Goal: Check status

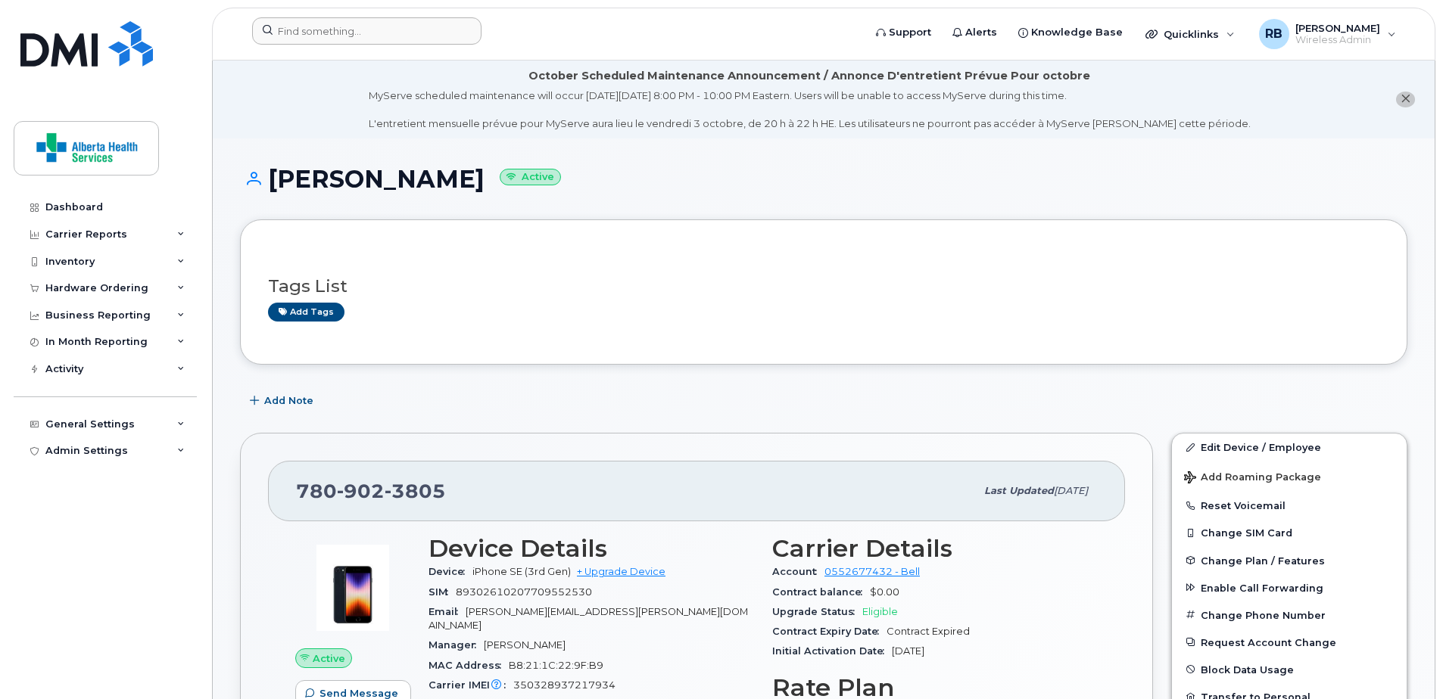
scroll to position [757, 0]
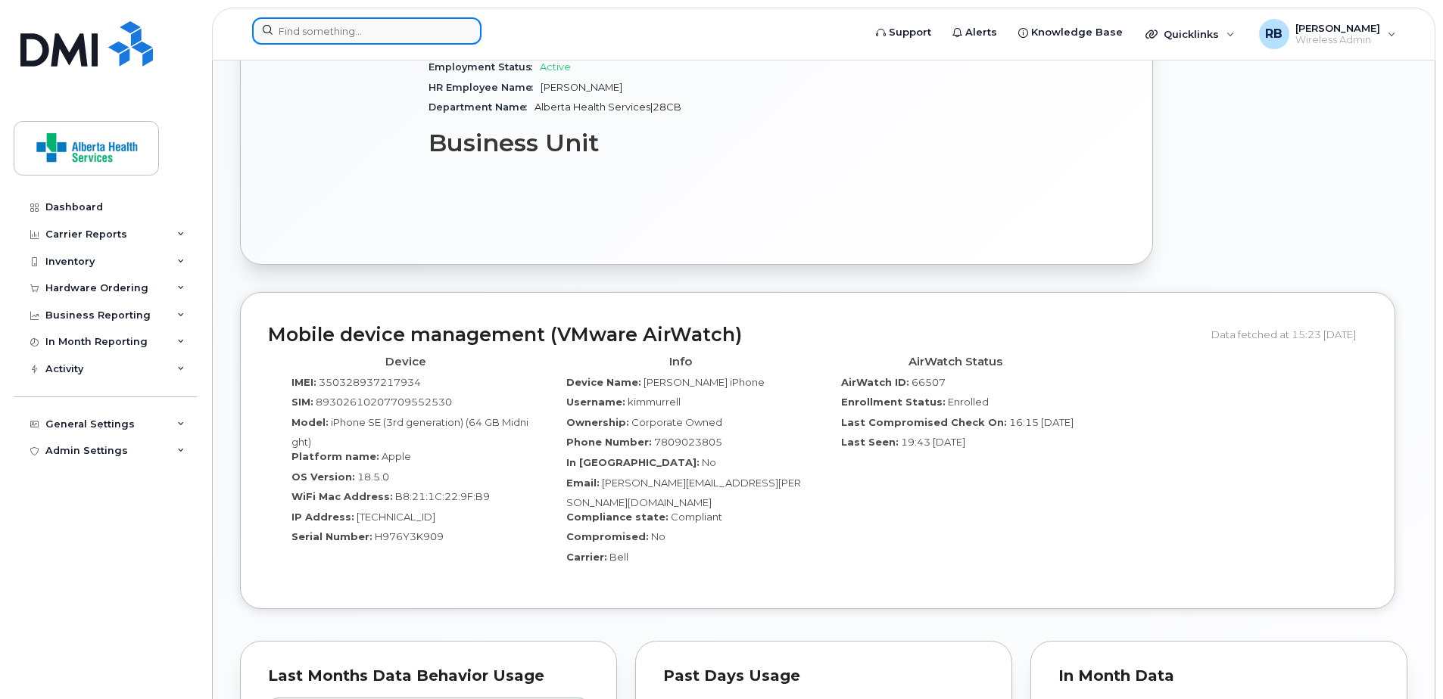
click at [433, 24] on input at bounding box center [366, 30] width 229 height 27
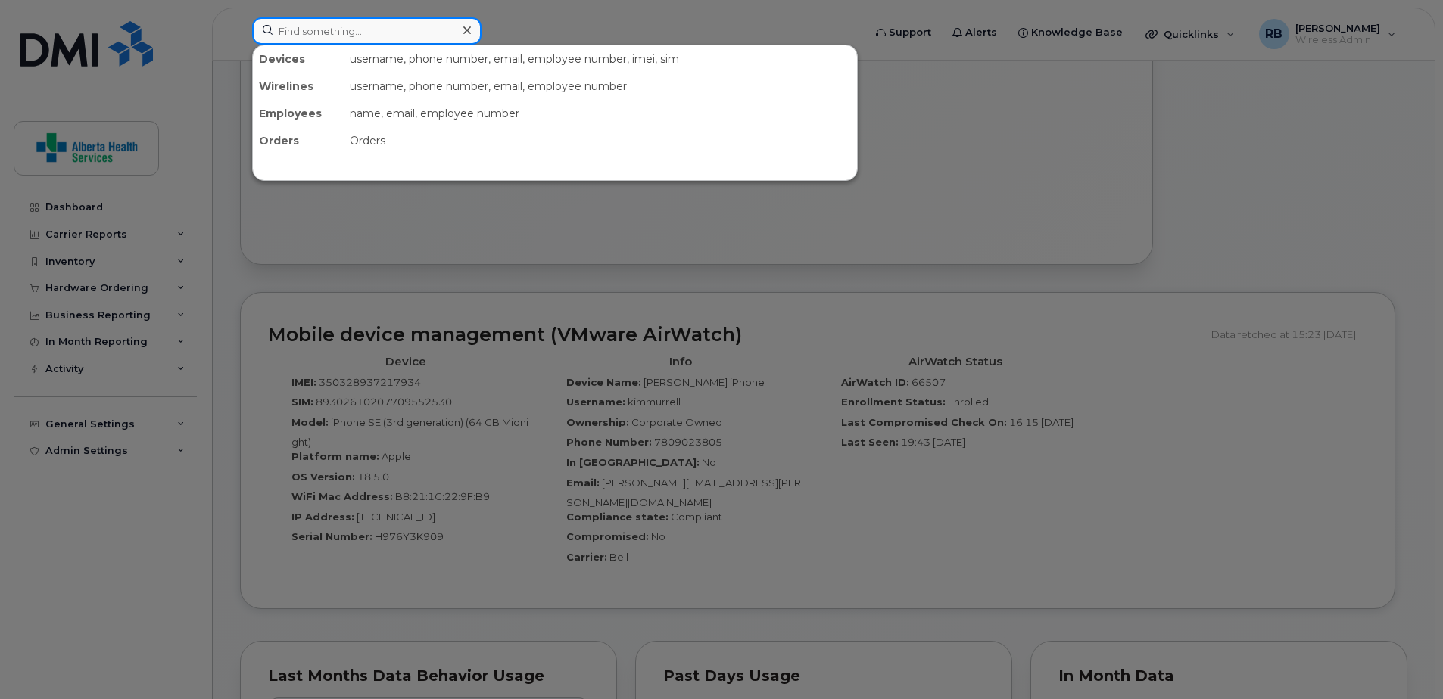
paste input "587-281-0731"
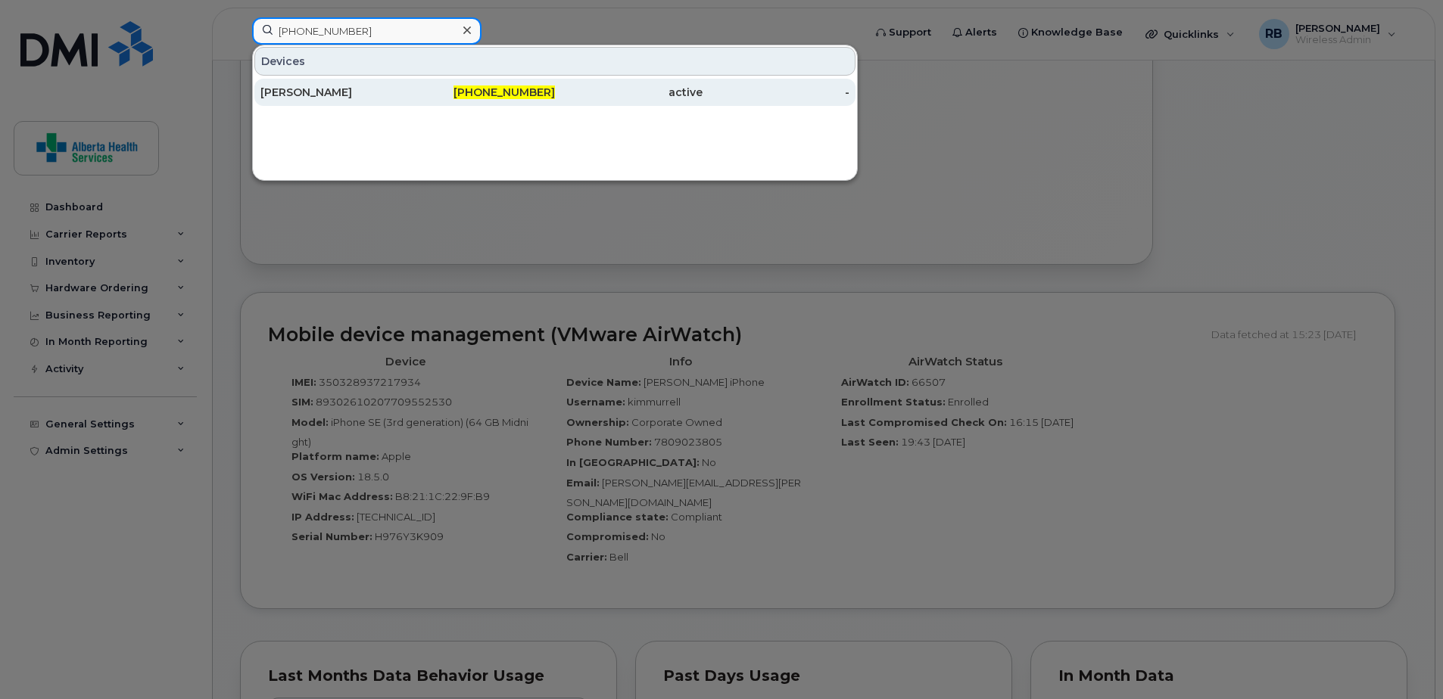
type input "587-281-0731"
click at [578, 94] on div "active" at bounding box center [629, 92] width 148 height 15
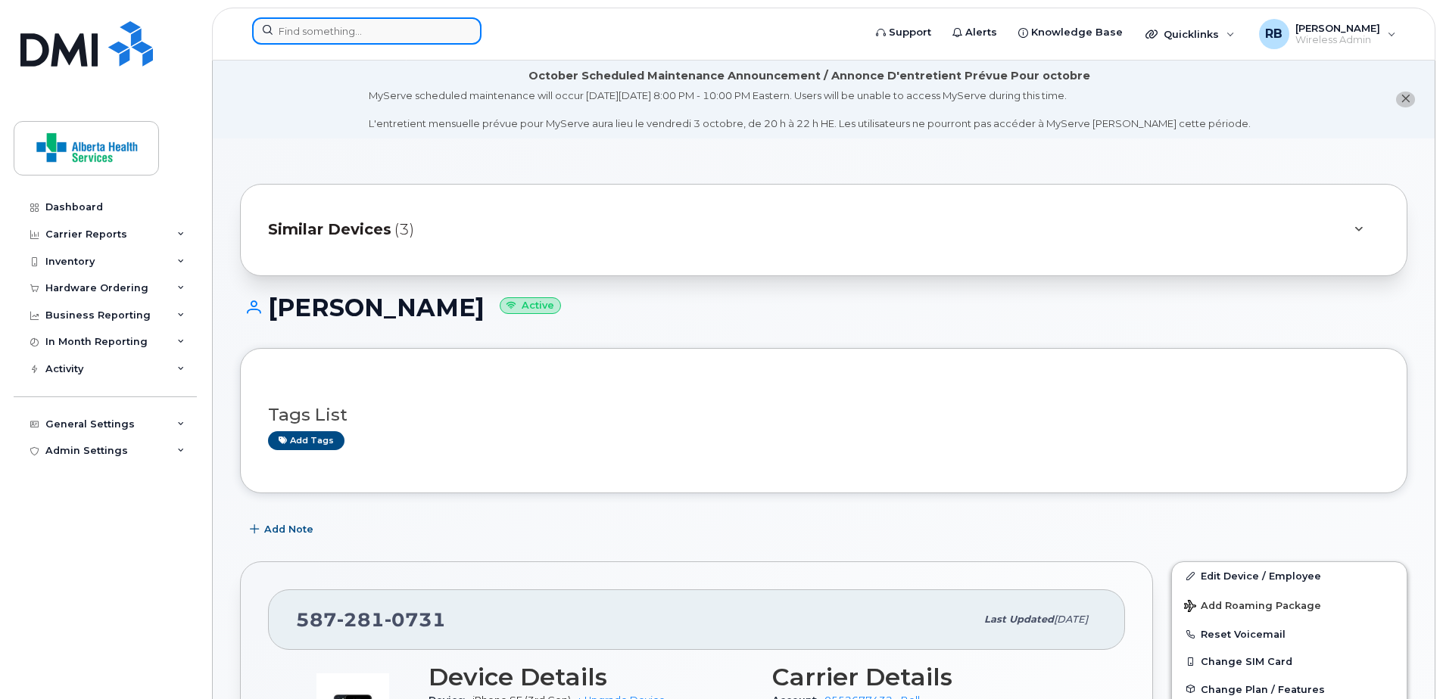
click at [338, 38] on input at bounding box center [366, 30] width 229 height 27
paste input "7809149116"
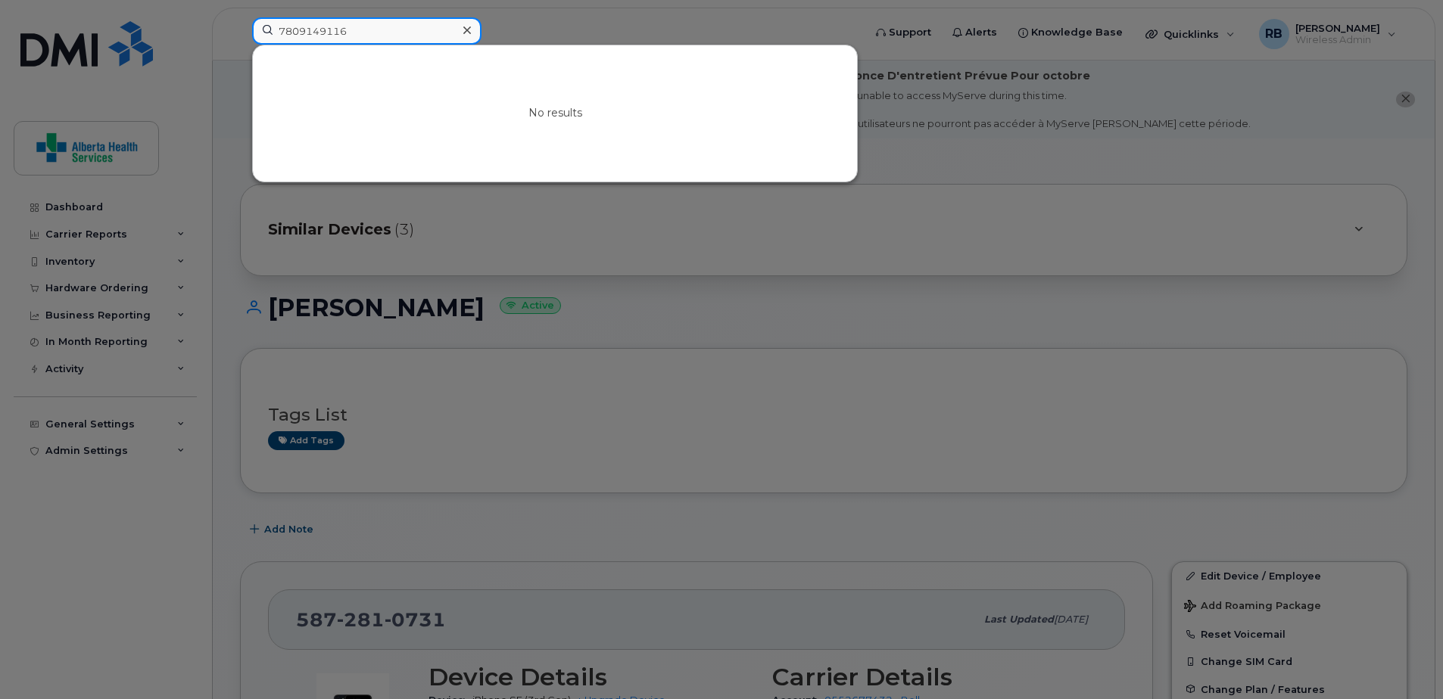
type input "7809149116"
